Goal: Transaction & Acquisition: Book appointment/travel/reservation

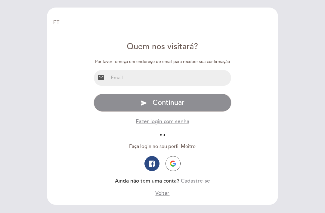
select select "pt"
click at [171, 159] on button "button" at bounding box center [173, 163] width 15 height 15
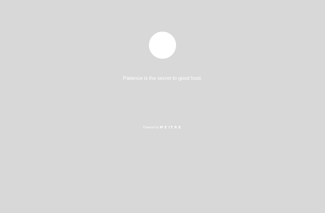
select select "pt"
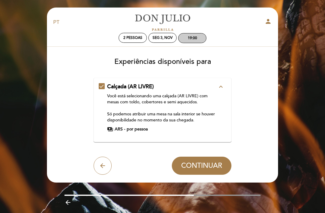
click at [194, 39] on div "19:00" at bounding box center [192, 38] width 9 height 5
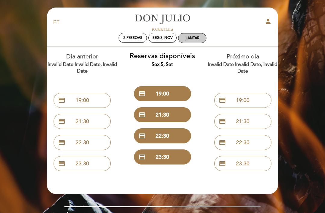
click at [195, 39] on div "Jantar" at bounding box center [193, 38] width 14 height 5
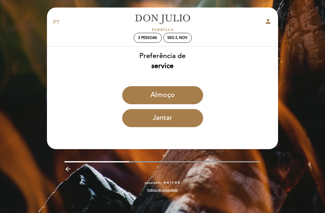
click at [167, 96] on button "Almoço" at bounding box center [162, 95] width 81 height 18
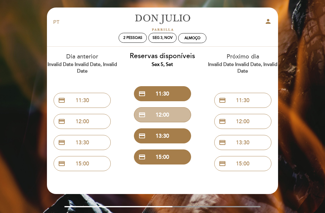
click at [168, 115] on button "credit_card 12:00" at bounding box center [162, 114] width 57 height 15
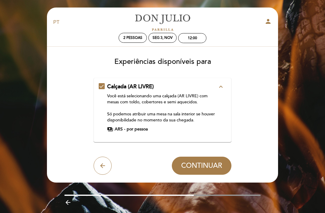
click at [220, 85] on icon "expand_less" at bounding box center [220, 86] width 7 height 7
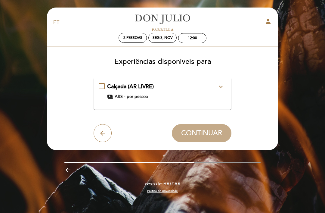
click at [217, 81] on div "Calçada (AR LIVRE) expand_more Você está selecionando uma calçada (AR LIVRE) co…" at bounding box center [163, 94] width 138 height 32
click at [103, 88] on div "Calçada (AR LIVRE) expand_more Você está selecionando uma calçada (AR LIVRE) co…" at bounding box center [163, 91] width 128 height 17
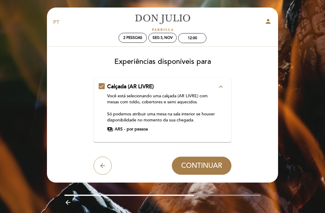
click at [119, 127] on span "ARS -" at bounding box center [120, 129] width 11 height 6
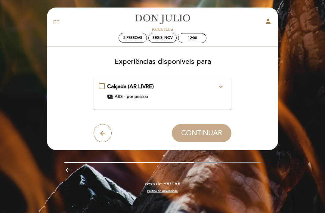
click at [102, 88] on div "Calçada (AR LIVRE) expand_more Você está selecionando uma calçada (AR LIVRE) co…" at bounding box center [163, 91] width 128 height 17
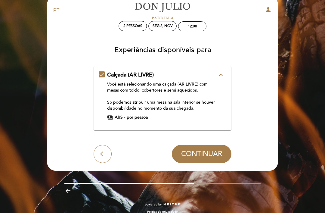
scroll to position [11, 0]
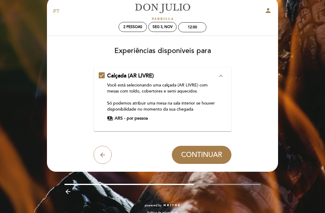
click at [202, 154] on span "CONTINUAR" at bounding box center [201, 155] width 41 height 8
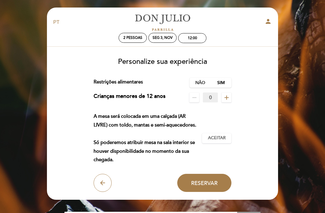
click at [203, 82] on label "Não" at bounding box center [200, 83] width 21 height 10
click at [219, 141] on span "Aceitar" at bounding box center [217, 138] width 18 height 6
click at [205, 186] on span "Reservar" at bounding box center [204, 182] width 26 height 7
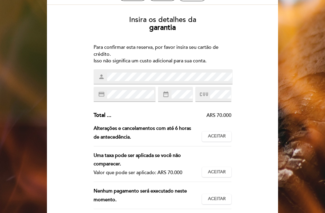
scroll to position [42, 0]
